Goal: Navigation & Orientation: Understand site structure

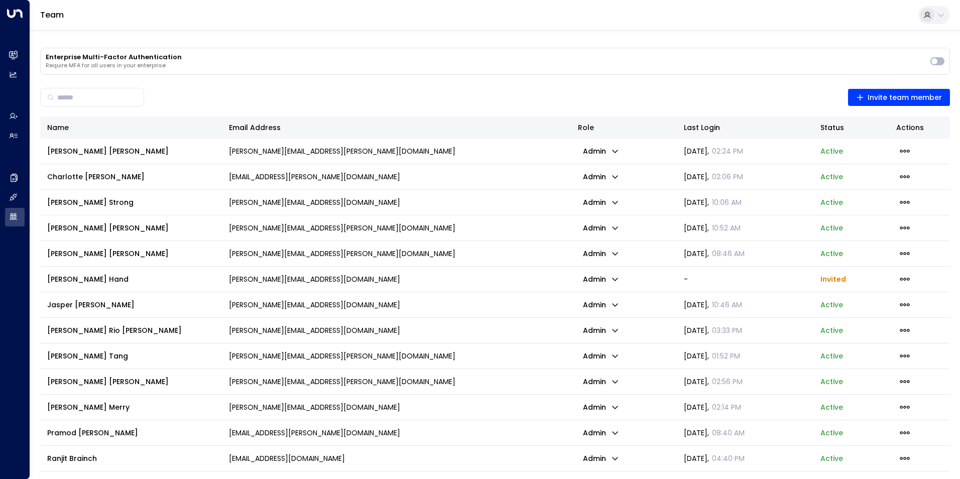
click at [182, 22] on div "Team" at bounding box center [495, 15] width 930 height 31
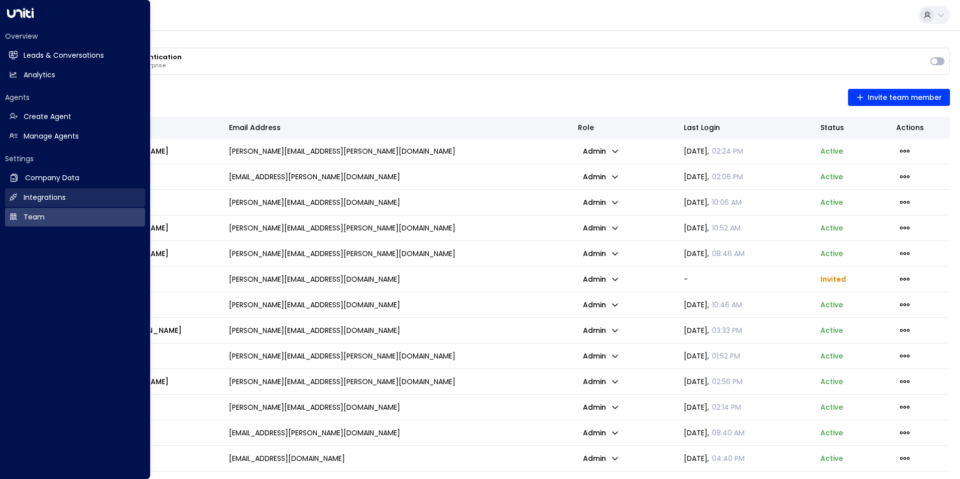
click at [25, 196] on h2 "Integrations" at bounding box center [45, 197] width 42 height 11
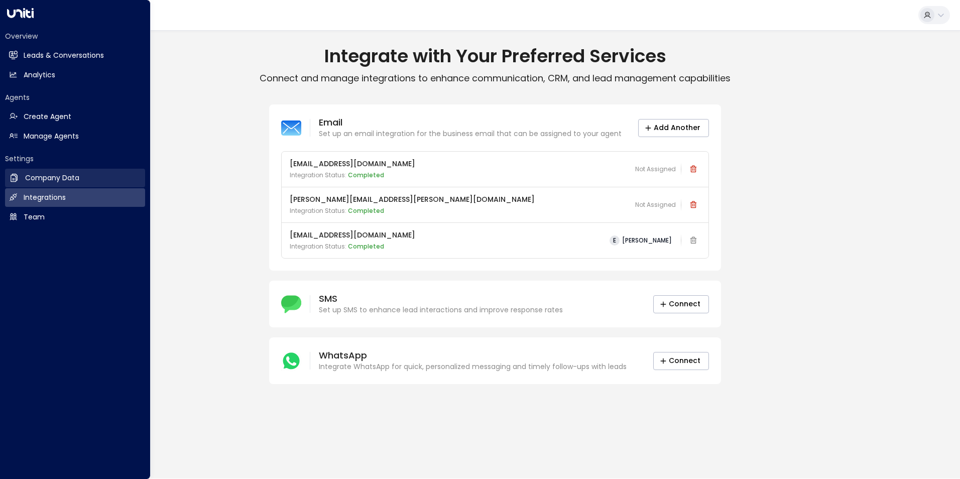
click at [60, 176] on h2 "Company Data" at bounding box center [52, 178] width 54 height 11
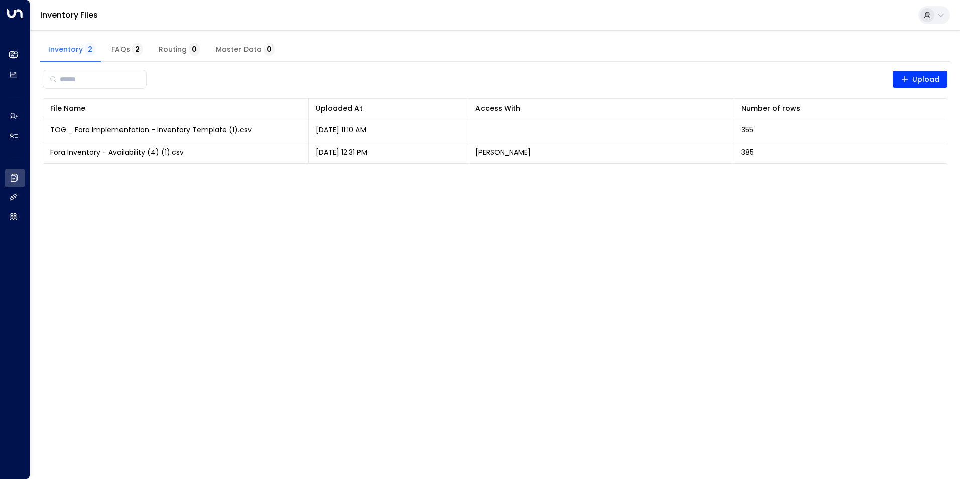
click at [316, 177] on html "Overview Leads & Conversations Leads & Conversations Analytics Analytics Agents…" at bounding box center [480, 88] width 960 height 177
click at [124, 53] on span "FAQs 2" at bounding box center [126, 49] width 31 height 9
click at [77, 46] on span "Inventory 2" at bounding box center [71, 49] width 47 height 9
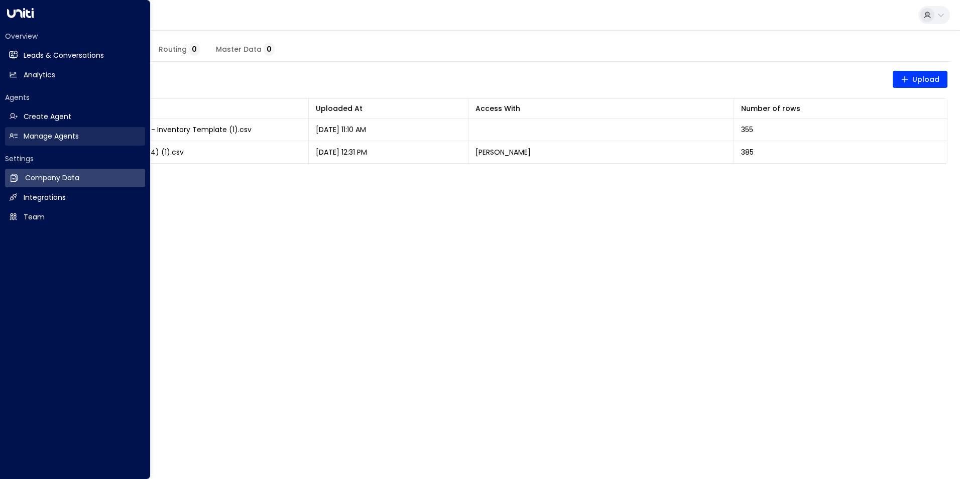
click at [77, 133] on h2 "Manage Agents" at bounding box center [51, 136] width 55 height 11
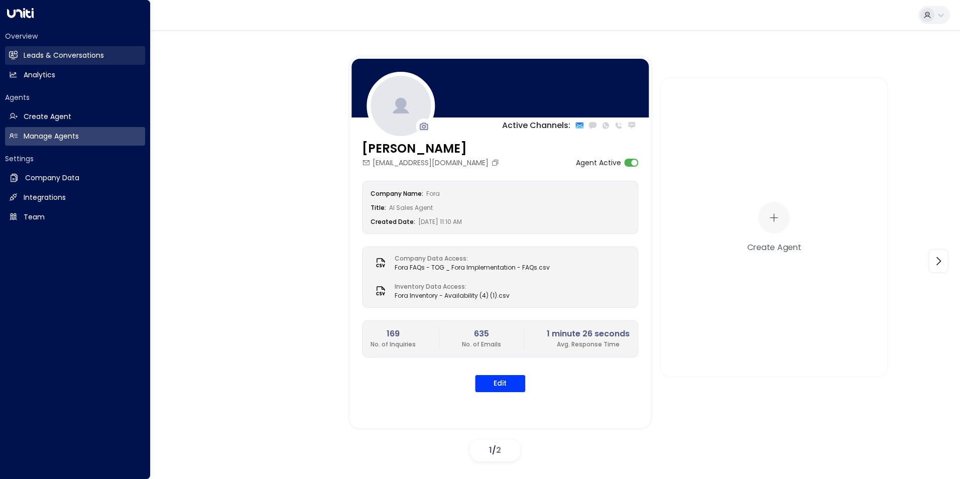
click at [54, 59] on h2 "Leads & Conversations" at bounding box center [64, 55] width 80 height 11
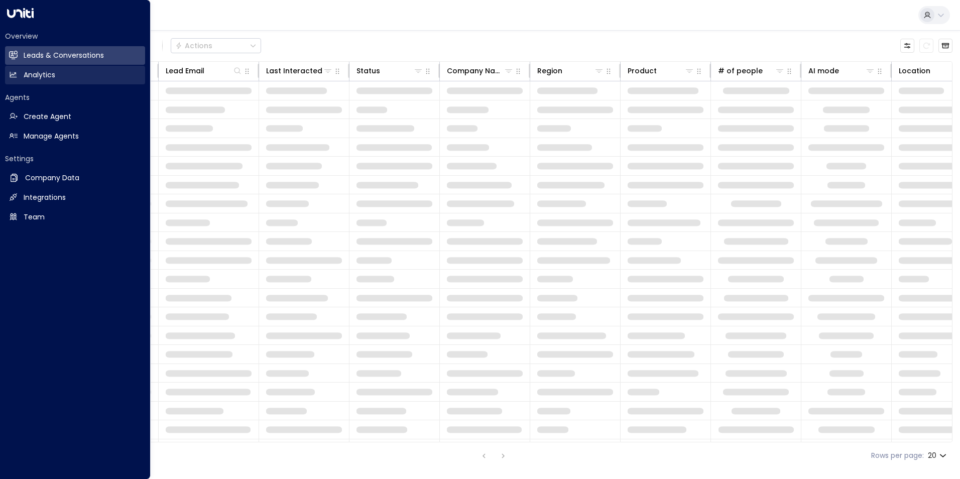
click at [54, 71] on h2 "Analytics" at bounding box center [40, 75] width 32 height 11
